Goal: Task Accomplishment & Management: Use online tool/utility

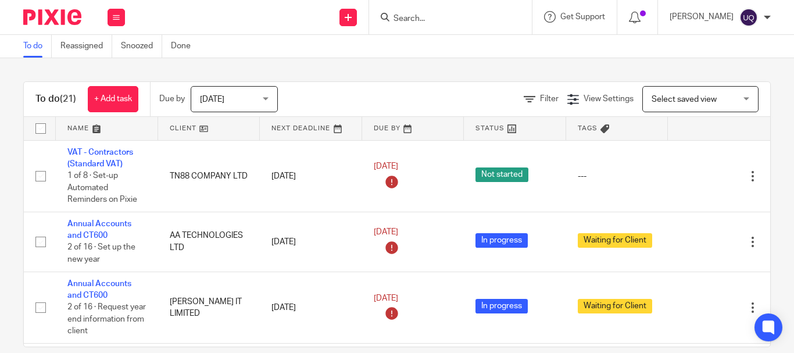
click at [414, 24] on input "Search" at bounding box center [444, 19] width 105 height 10
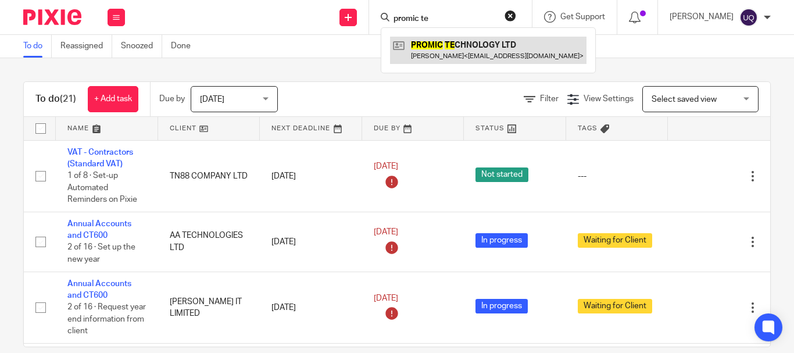
type input "promic te"
click at [491, 55] on link at bounding box center [488, 50] width 196 height 27
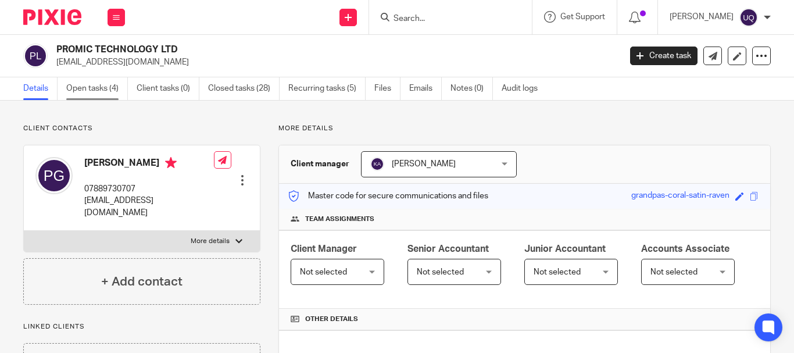
click at [98, 91] on link "Open tasks (4)" at bounding box center [97, 88] width 62 height 23
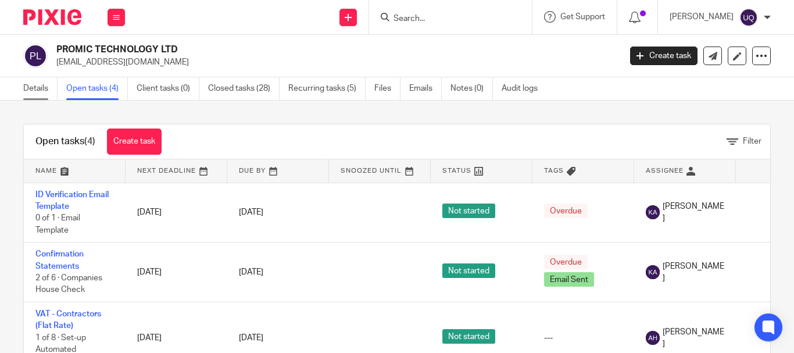
click at [34, 91] on link "Details" at bounding box center [40, 88] width 34 height 23
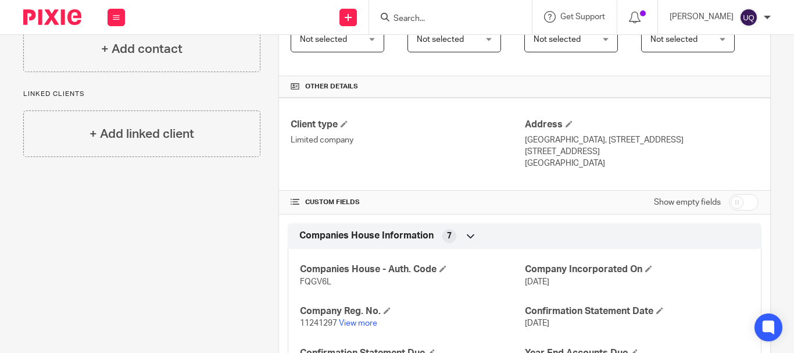
scroll to position [349, 0]
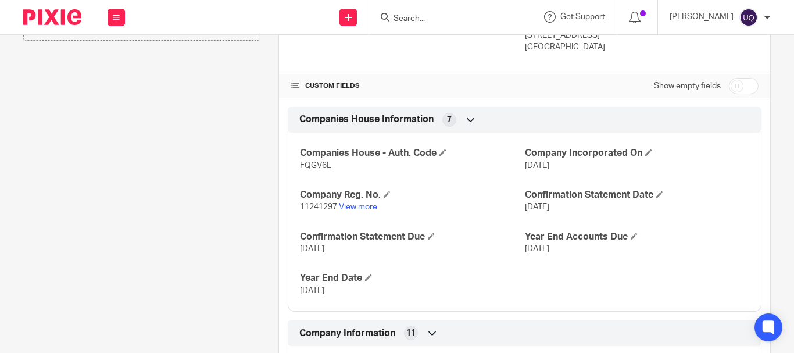
click at [310, 170] on span "FQGV6L" at bounding box center [315, 166] width 31 height 8
copy span "FQGV6L"
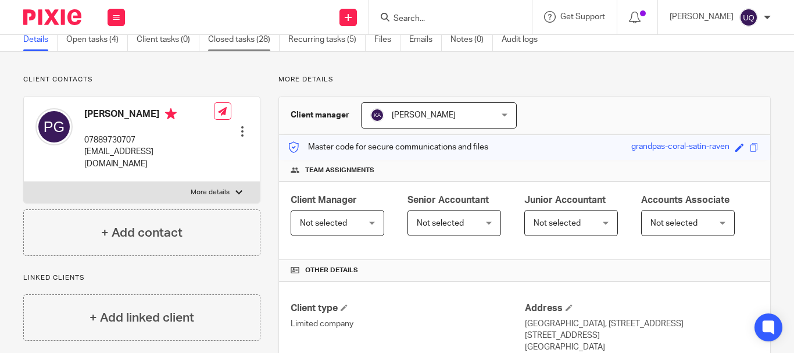
scroll to position [0, 0]
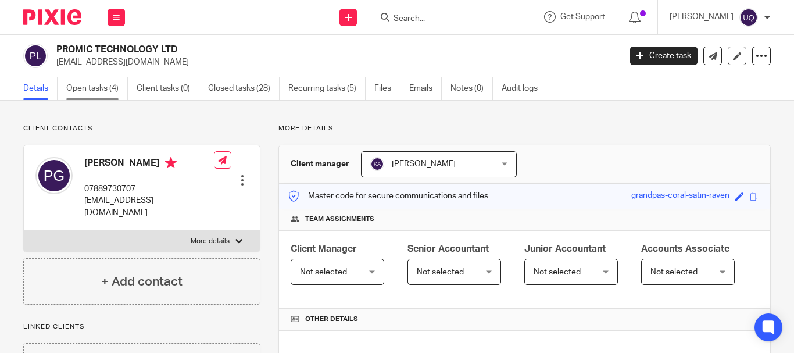
click at [95, 84] on link "Open tasks (4)" at bounding box center [97, 88] width 62 height 23
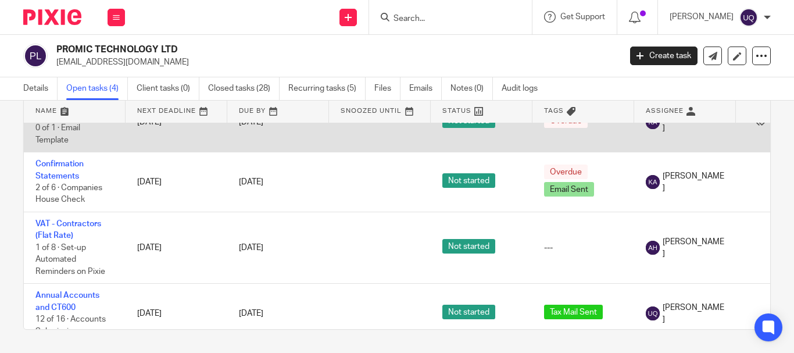
scroll to position [53, 0]
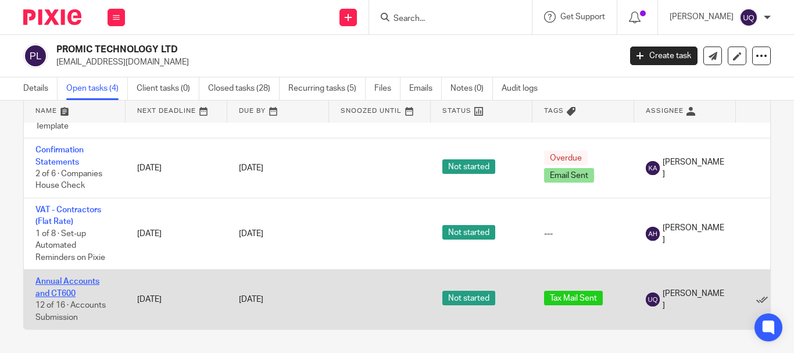
click at [51, 280] on link "Annual Accounts and CT600" at bounding box center [67, 287] width 64 height 20
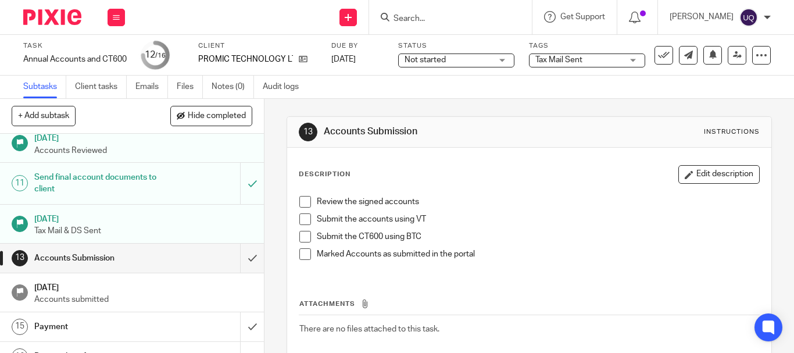
scroll to position [349, 0]
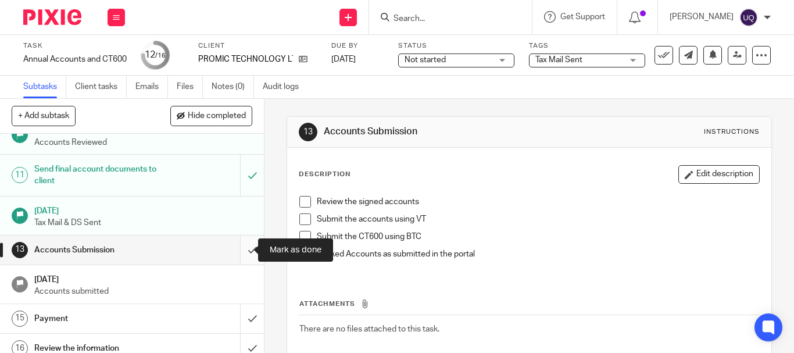
click at [239, 252] on input "submit" at bounding box center [132, 249] width 264 height 29
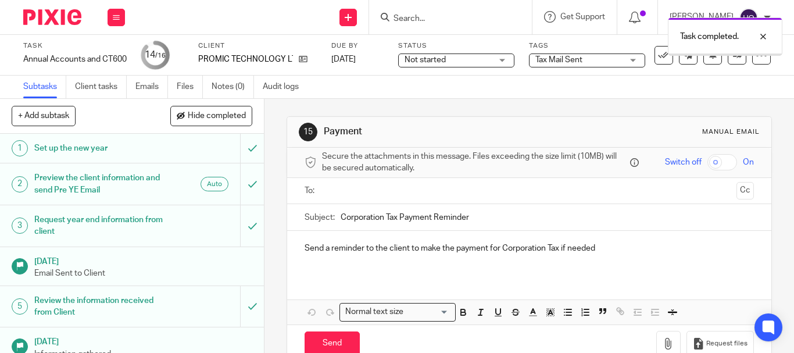
scroll to position [359, 0]
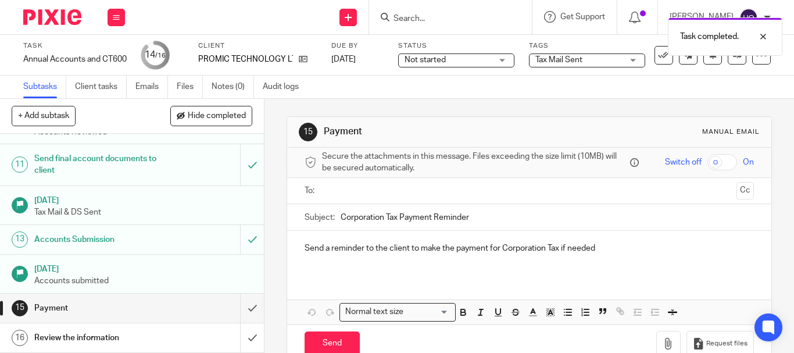
click at [553, 62] on span "Tax Mail Sent" at bounding box center [558, 60] width 47 height 8
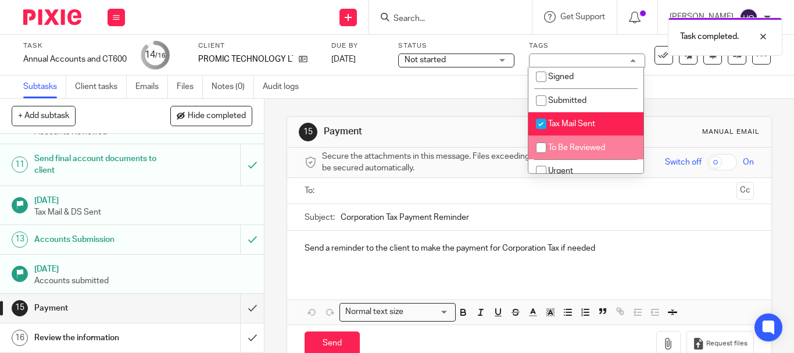
scroll to position [58, 0]
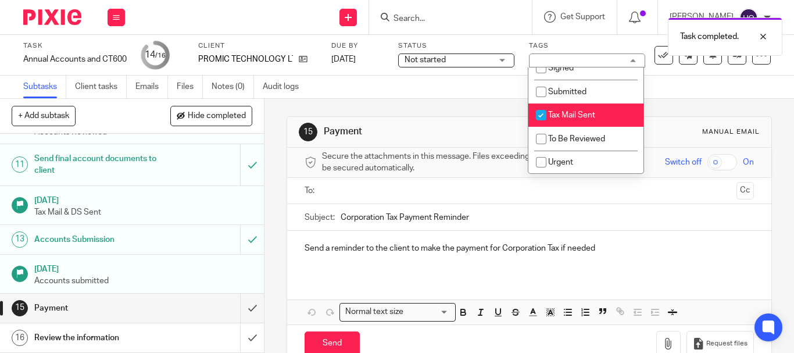
click at [538, 115] on input "checkbox" at bounding box center [541, 115] width 22 height 22
checkbox input "false"
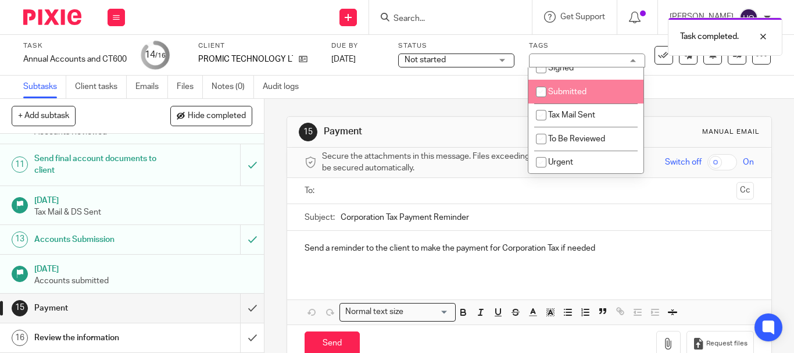
click at [539, 95] on input "checkbox" at bounding box center [541, 92] width 22 height 22
checkbox input "true"
click at [476, 94] on div "Subtasks Client tasks Emails Files Notes (0) Audit logs" at bounding box center [397, 87] width 794 height 23
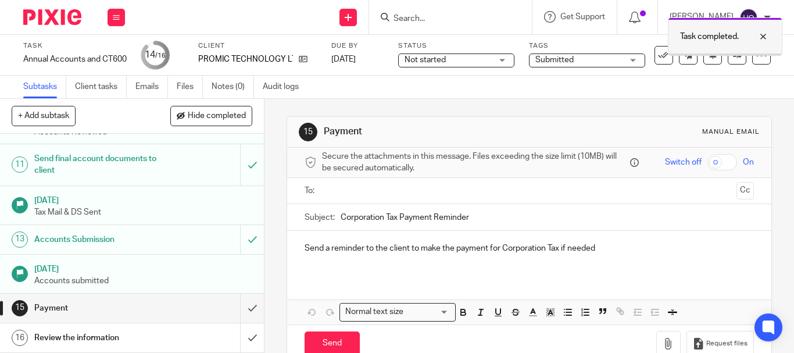
click at [765, 37] on div at bounding box center [754, 37] width 31 height 14
click at [658, 56] on icon at bounding box center [664, 55] width 12 height 12
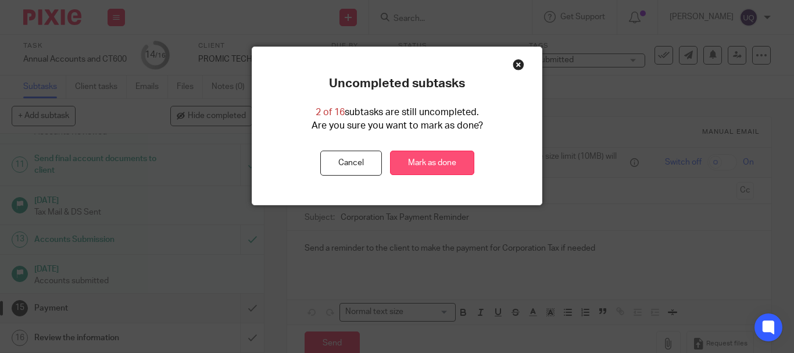
click at [450, 159] on link "Mark as done" at bounding box center [432, 163] width 84 height 25
